Goal: Navigation & Orientation: Find specific page/section

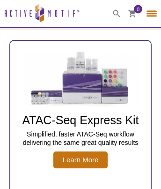
select select "[GEOGRAPHIC_DATA]"
click at [133, 9] on icon at bounding box center [132, 13] width 8 height 8
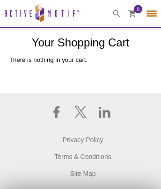
select select "[GEOGRAPHIC_DATA]"
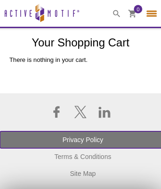
click at [81, 147] on link "Privacy Policy" at bounding box center [83, 139] width 166 height 17
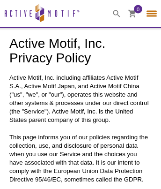
select select "[GEOGRAPHIC_DATA]"
click at [133, 9] on icon at bounding box center [132, 13] width 8 height 8
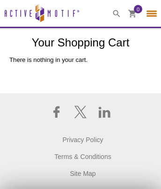
select select "[GEOGRAPHIC_DATA]"
click at [104, 118] on icon at bounding box center [104, 112] width 11 height 11
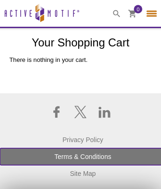
click at [81, 163] on link "Terms & Conditions" at bounding box center [83, 156] width 166 height 17
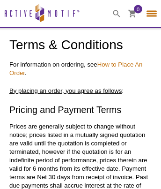
select select "[GEOGRAPHIC_DATA]"
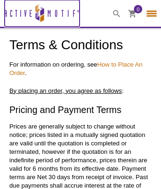
click at [42, 13] on icon at bounding box center [42, 12] width 4 height 7
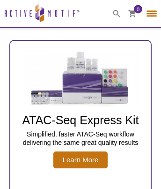
select select "[GEOGRAPHIC_DATA]"
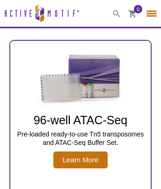
scroll to position [2, 0]
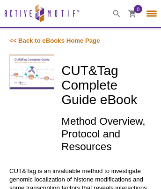
select select "[GEOGRAPHIC_DATA]"
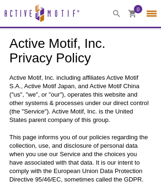
select select "[GEOGRAPHIC_DATA]"
